Goal: Task Accomplishment & Management: Complete application form

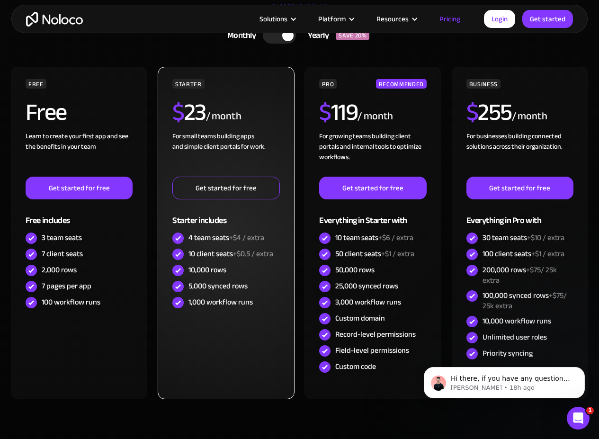
click at [200, 183] on link "Get started for free" at bounding box center [225, 188] width 107 height 23
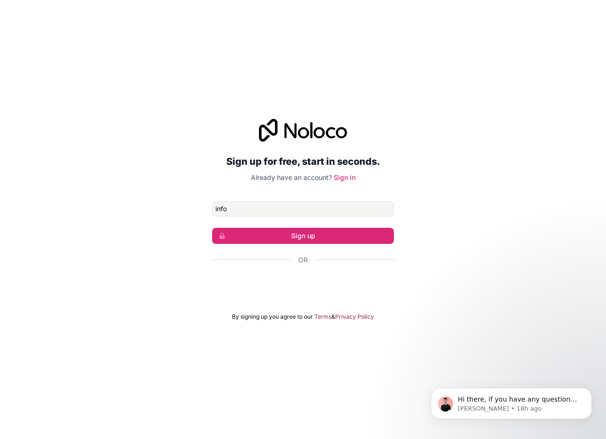
type input "[EMAIL_ADDRESS][DOMAIN_NAME]"
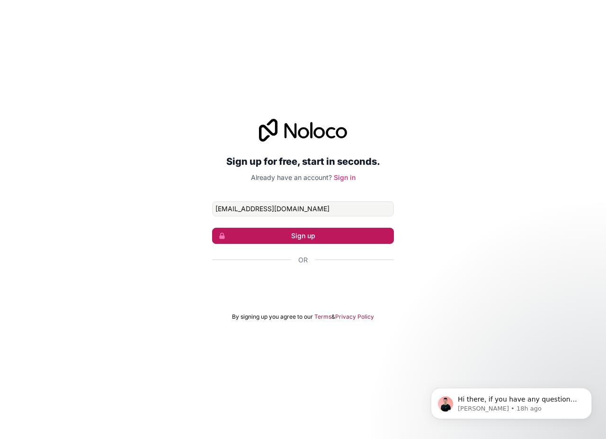
click at [306, 233] on button "Sign up" at bounding box center [303, 236] width 182 height 16
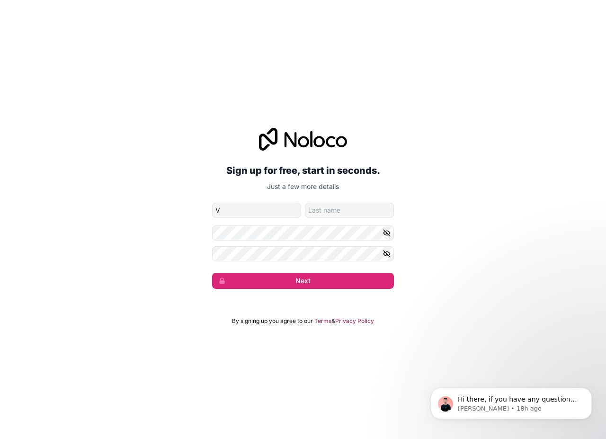
type input "V"
type input "Wilson"
click at [320, 279] on button "Next" at bounding box center [303, 281] width 182 height 16
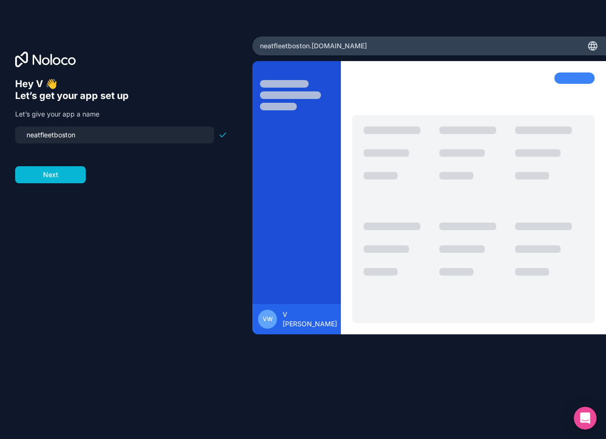
drag, startPoint x: 116, startPoint y: 136, endPoint x: -41, endPoint y: 142, distance: 157.3
click at [0, 142] on html "Hey V 👋 Let’s get your app set up Let’s give your app a name neatfleetboston Ne…" at bounding box center [303, 219] width 606 height 439
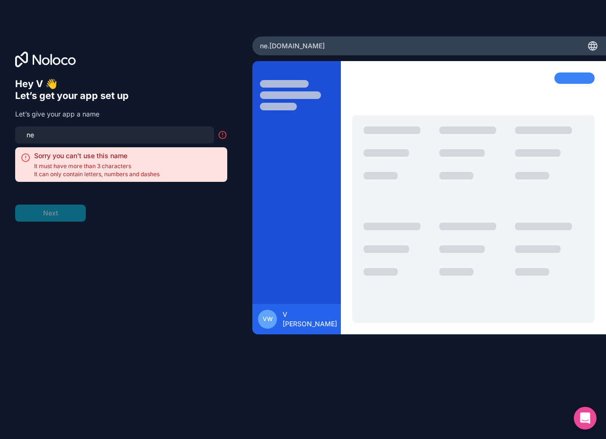
type input "n"
type input "d"
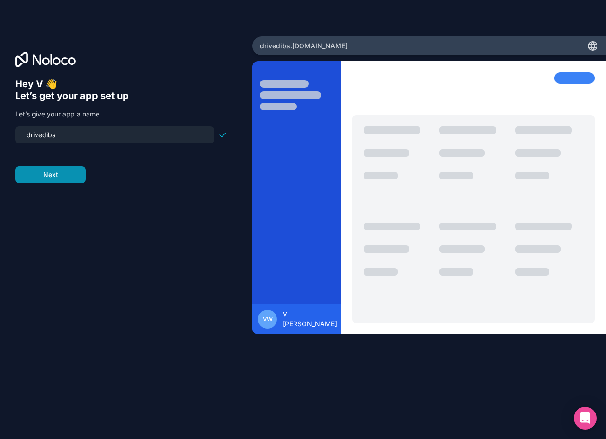
type input "drivedibs"
click at [71, 171] on button "Next" at bounding box center [50, 174] width 71 height 17
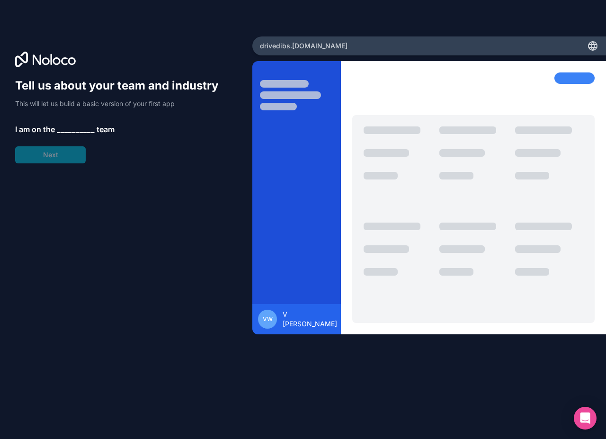
click at [76, 126] on span "__________" at bounding box center [76, 129] width 38 height 11
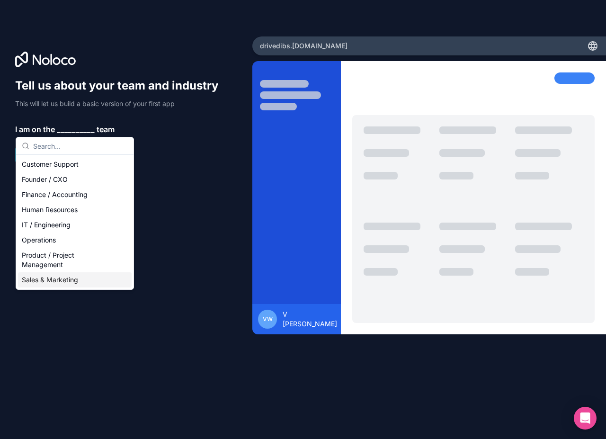
click at [65, 279] on div "Sales & Marketing" at bounding box center [75, 279] width 114 height 15
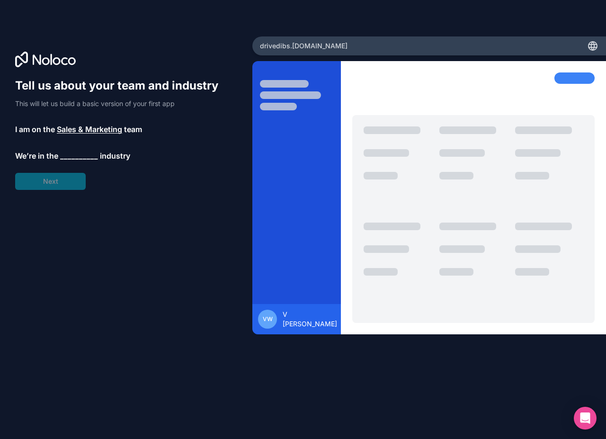
click at [71, 155] on span "__________" at bounding box center [79, 155] width 38 height 11
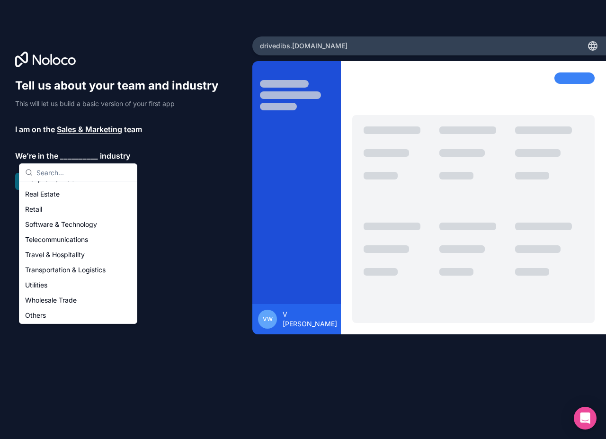
scroll to position [195, 0]
click at [62, 254] on div "Travel & Hospitality" at bounding box center [78, 253] width 114 height 15
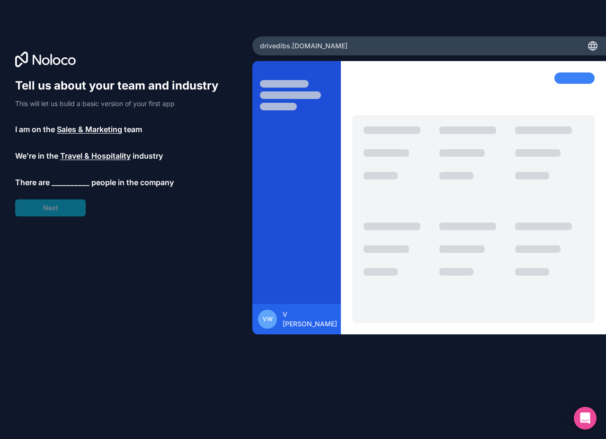
click at [69, 178] on span "__________" at bounding box center [71, 182] width 38 height 11
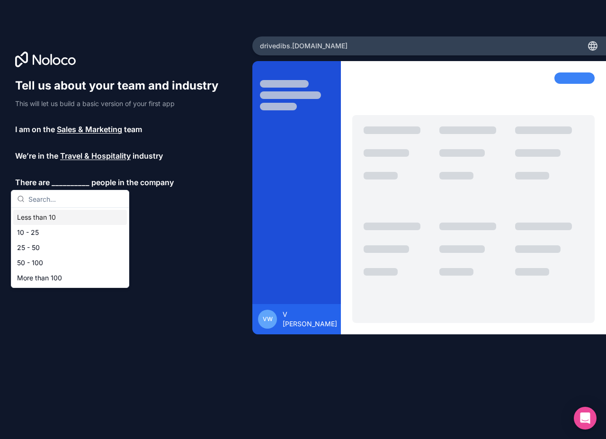
click at [51, 215] on div "Less than 10" at bounding box center [70, 217] width 114 height 15
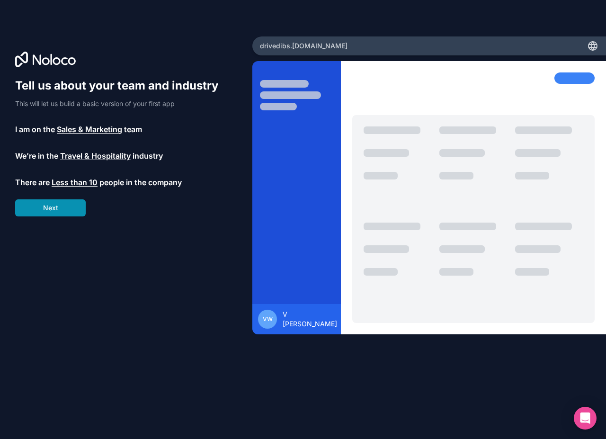
click at [66, 205] on button "Next" at bounding box center [50, 207] width 71 height 17
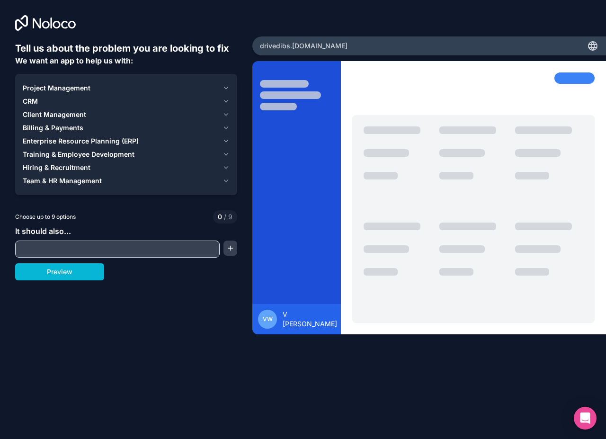
click at [70, 113] on span "Client Management" at bounding box center [54, 114] width 63 height 9
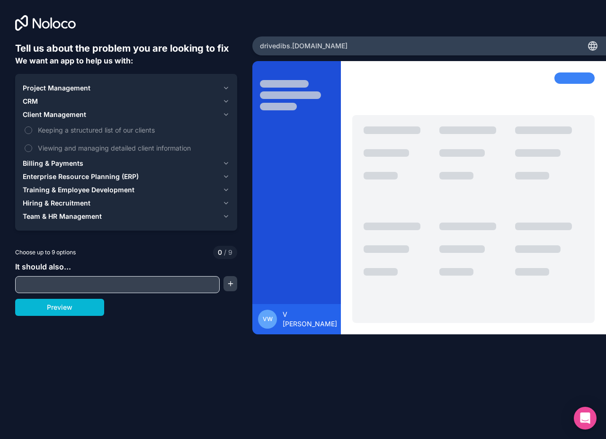
click at [38, 120] on button "Client Management" at bounding box center [126, 114] width 207 height 13
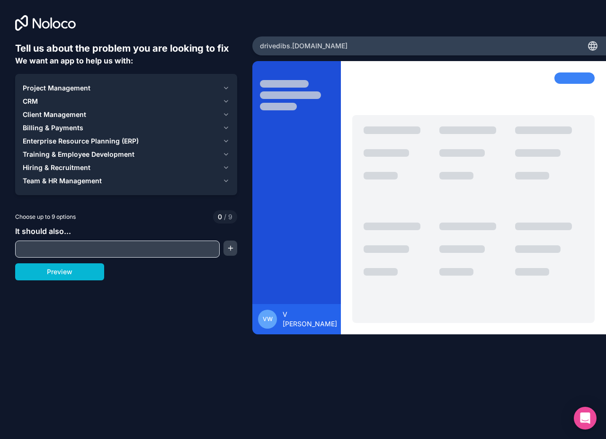
click at [39, 118] on span "Client Management" at bounding box center [54, 114] width 63 height 9
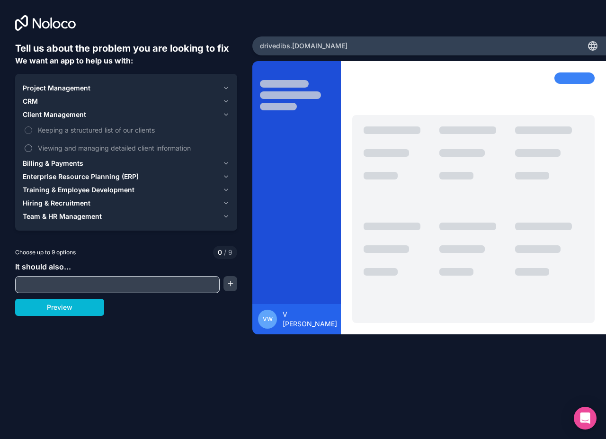
click at [38, 150] on span "Viewing and managing detailed client information" at bounding box center [133, 148] width 190 height 10
click at [32, 150] on button "Viewing and managing detailed client information" at bounding box center [29, 148] width 8 height 8
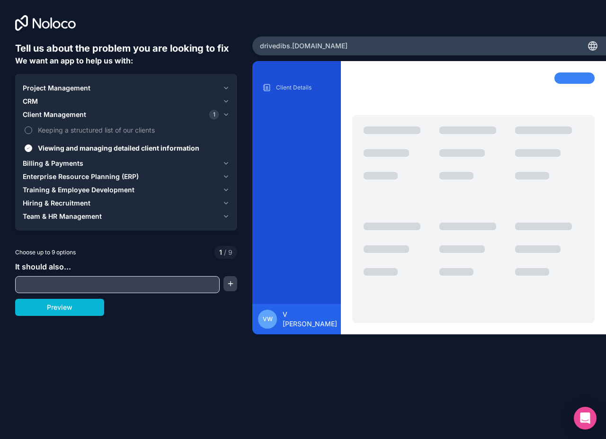
click at [34, 129] on label "Keeping a structured list of our clients" at bounding box center [126, 130] width 207 height 18
click at [32, 129] on button "Keeping a structured list of our clients" at bounding box center [29, 130] width 8 height 8
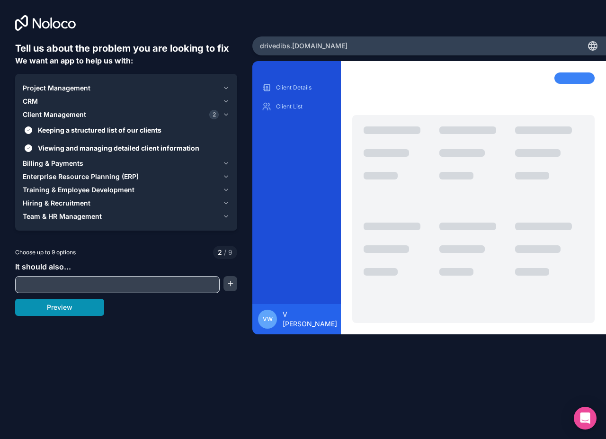
click at [71, 312] on button "Preview" at bounding box center [59, 307] width 89 height 17
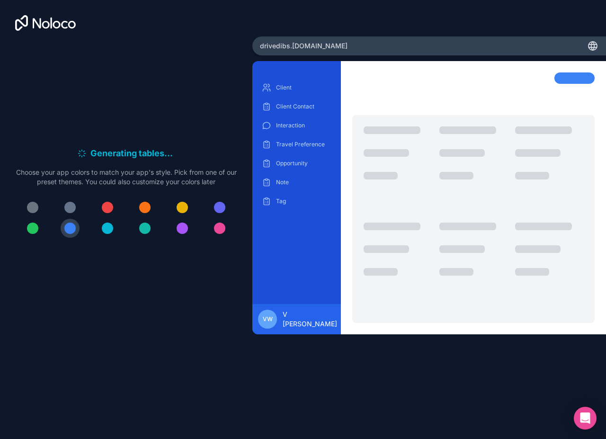
click at [112, 230] on div at bounding box center [107, 227] width 11 height 11
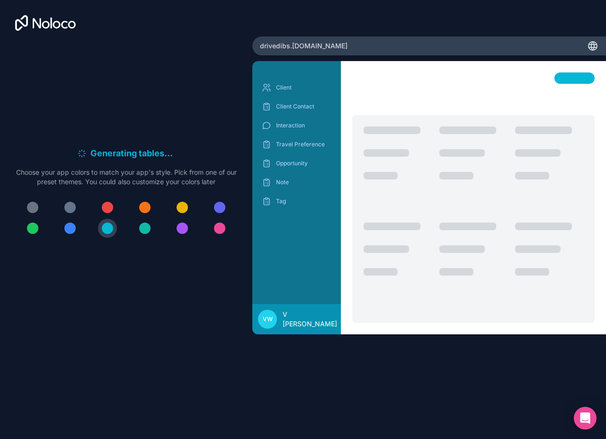
click at [142, 230] on div at bounding box center [144, 227] width 11 height 11
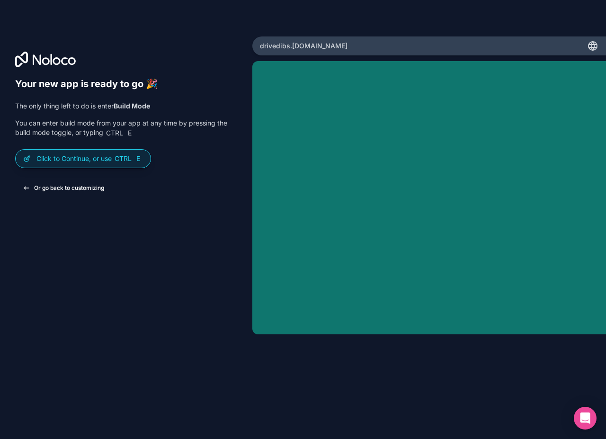
click at [66, 186] on button "Or go back to customizing" at bounding box center [63, 187] width 97 height 17
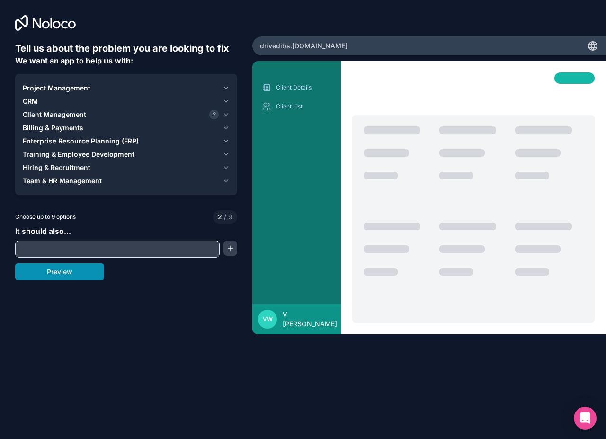
click at [66, 277] on button "Preview" at bounding box center [59, 271] width 89 height 17
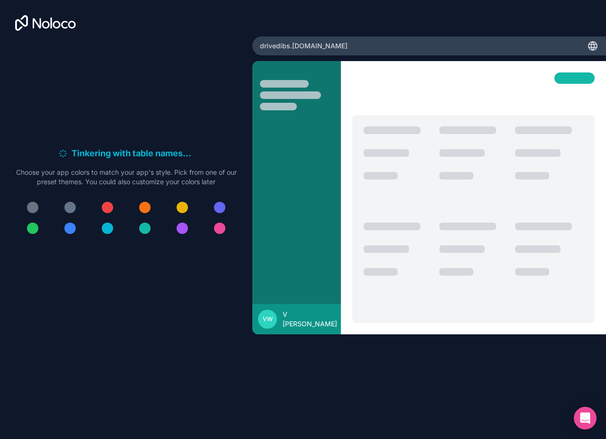
click at [145, 230] on div at bounding box center [144, 227] width 11 height 11
click at [314, 203] on div at bounding box center [296, 202] width 89 height 261
click at [264, 293] on div at bounding box center [296, 202] width 89 height 261
click at [304, 57] on div "drivedibs .noloco.co VW V Wilson" at bounding box center [429, 219] width 354 height 366
click at [306, 48] on span "drivedibs .noloco.co" at bounding box center [304, 45] width 88 height 9
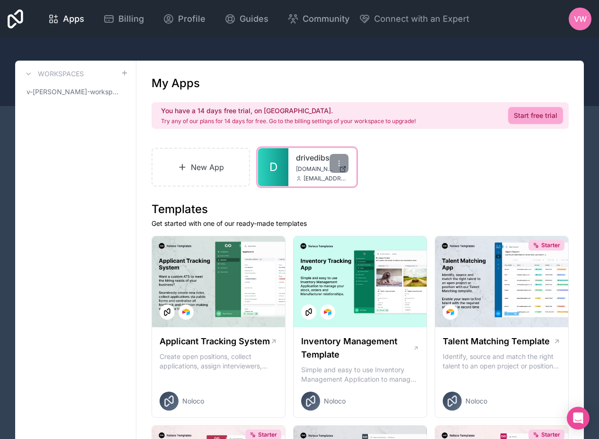
click at [277, 175] on link "D" at bounding box center [273, 167] width 30 height 38
